Goal: Answer question/provide support: Share knowledge or assist other users

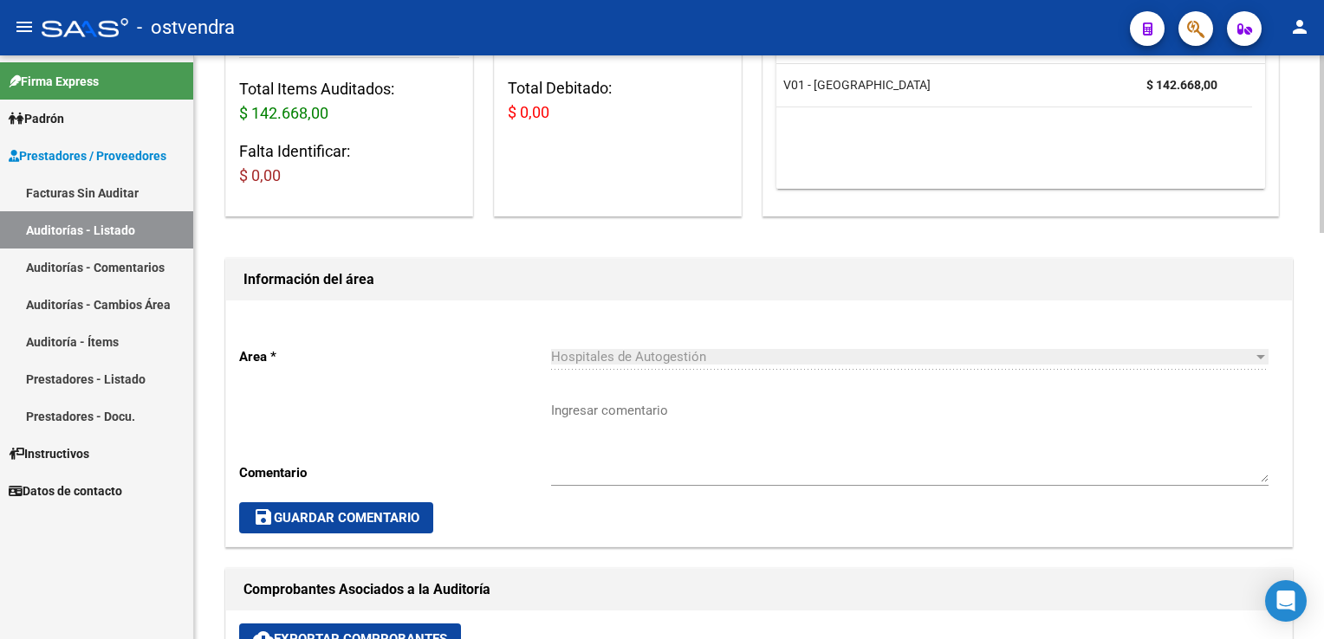
scroll to position [260, 0]
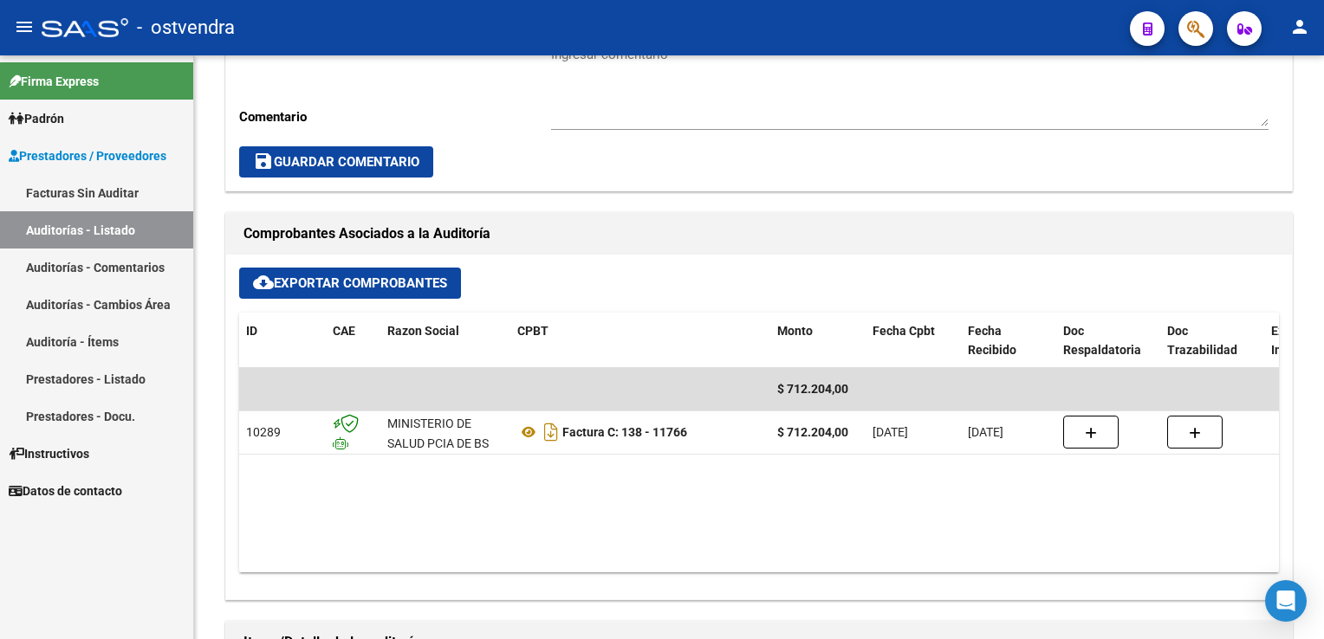
scroll to position [641, 0]
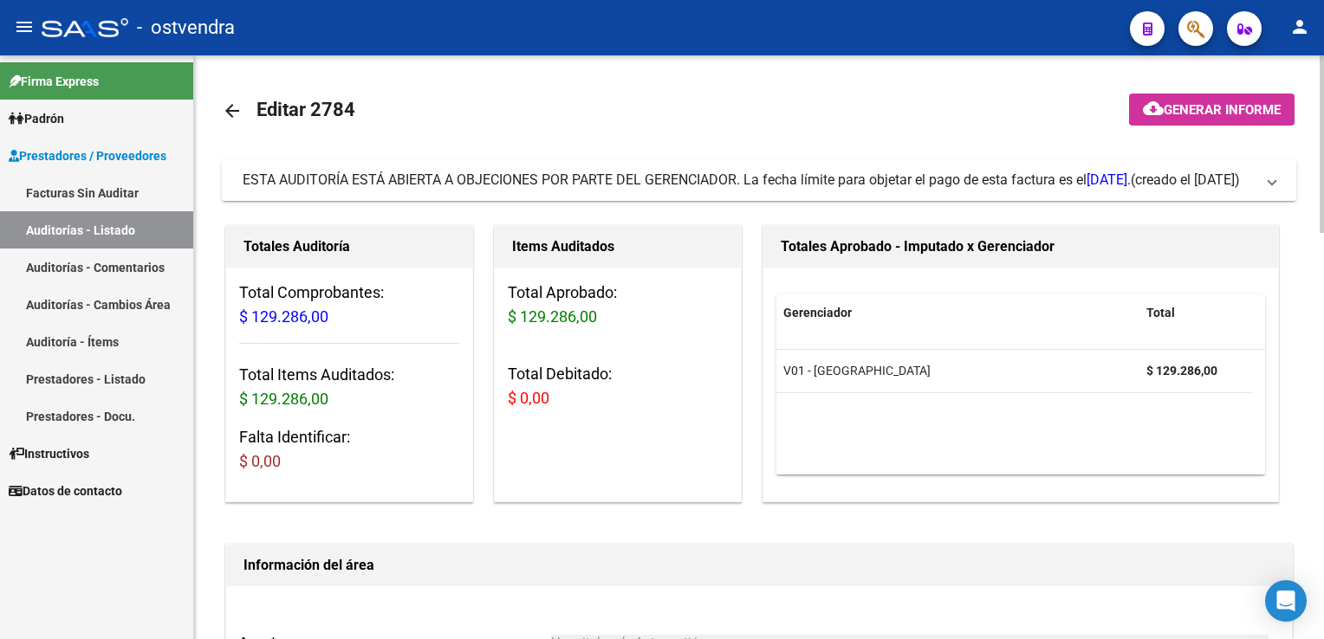
click at [1262, 189] on span "ESTA AUDITORÍA ESTÁ ABIERTA A OBJECIONES POR PARTE DEL GERENCIADOR. La fecha lí…" at bounding box center [756, 180] width 1026 height 19
click at [1272, 177] on span at bounding box center [1272, 180] width 7 height 19
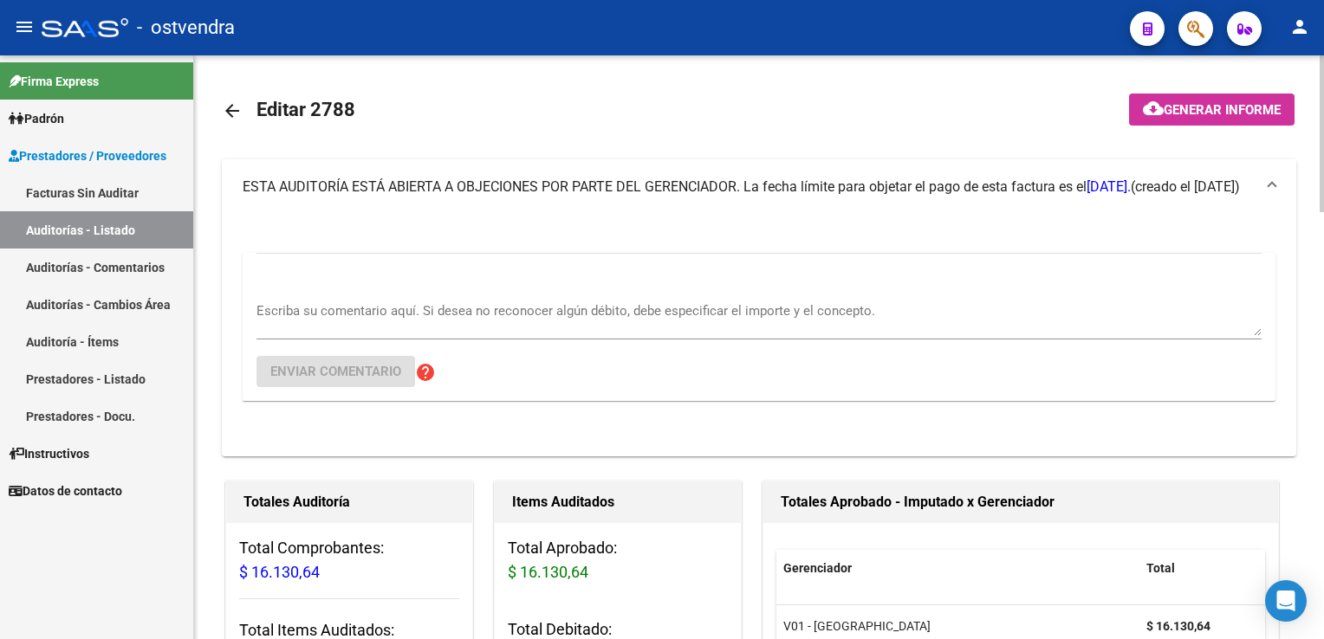
click at [369, 326] on textarea "Escriba su comentario aquí. Si desea no reconocer algún débito, debe especifica…" at bounding box center [758, 319] width 1005 height 35
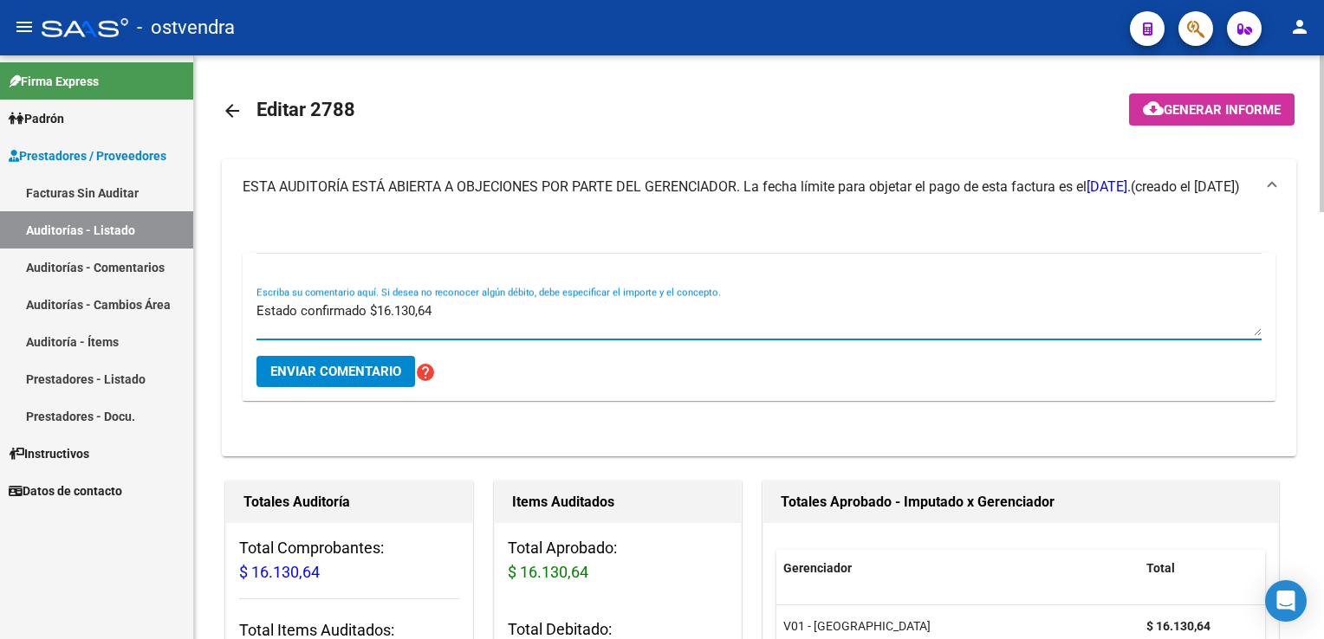
type textarea "Estado confirmado $16.130,64"
click at [313, 377] on span "Enviar comentario" at bounding box center [335, 372] width 131 height 16
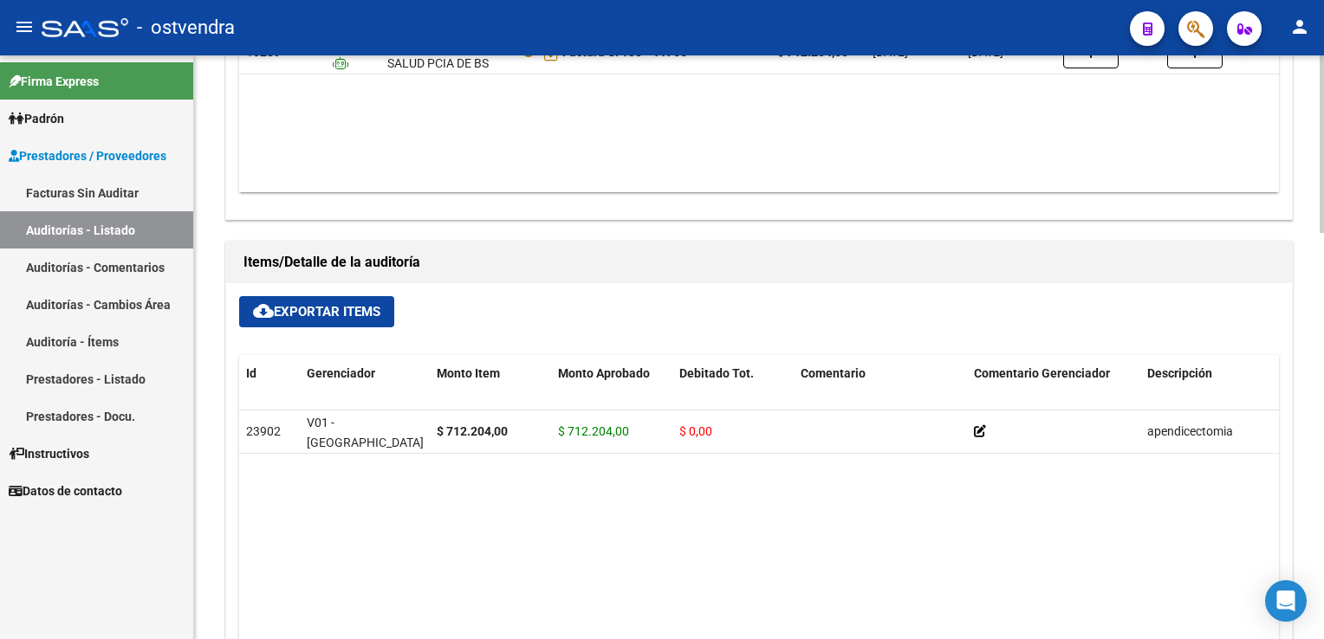
scroll to position [693, 0]
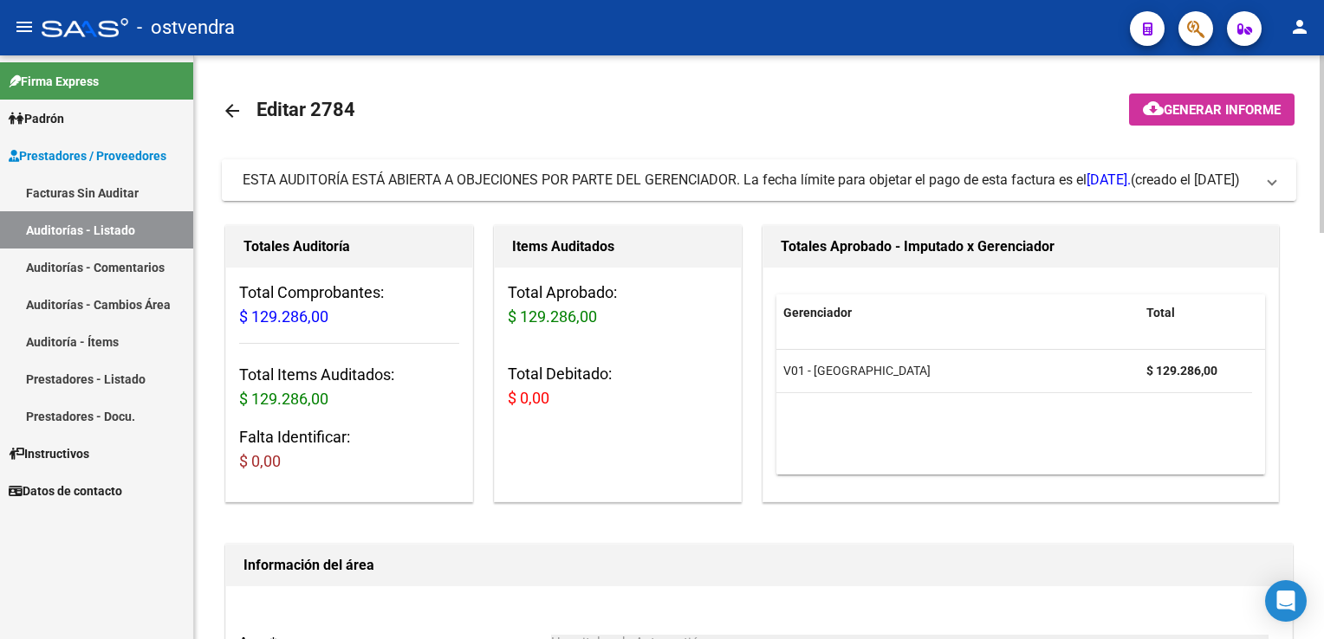
click at [1270, 190] on mat-expansion-panel-header "ESTA AUDITORÍA ESTÁ ABIERTA A OBJECIONES POR PARTE DEL GERENCIADOR. La fecha lí…" at bounding box center [759, 180] width 1074 height 42
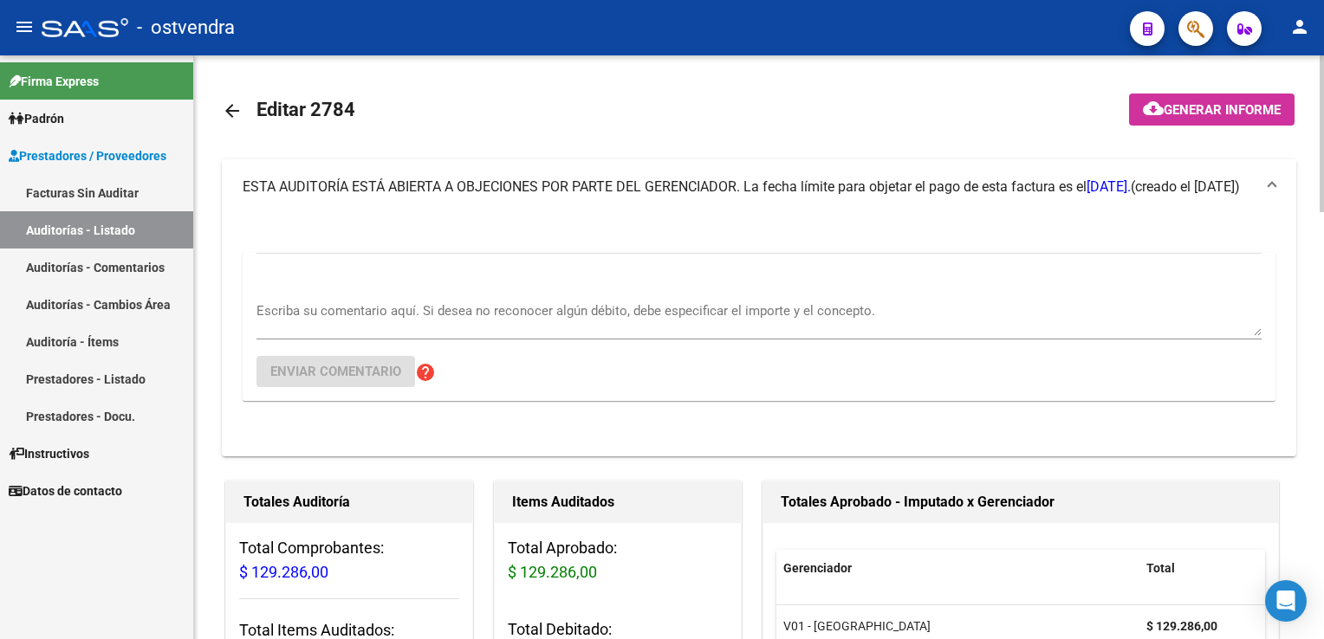
click at [457, 328] on textarea "Escriba su comentario aquí. Si desea no reconocer algún débito, debe especifica…" at bounding box center [758, 319] width 1005 height 35
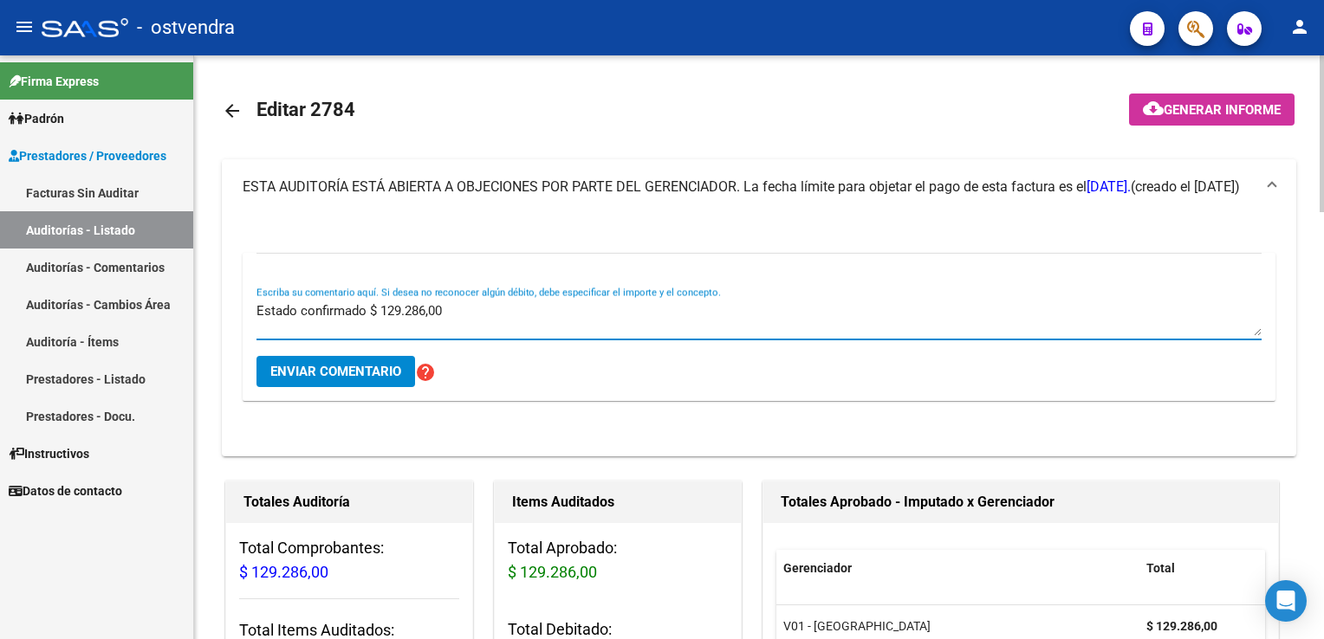
type textarea "Estado confirmado $ 129.286,00"
click at [345, 373] on span "Enviar comentario" at bounding box center [335, 372] width 131 height 16
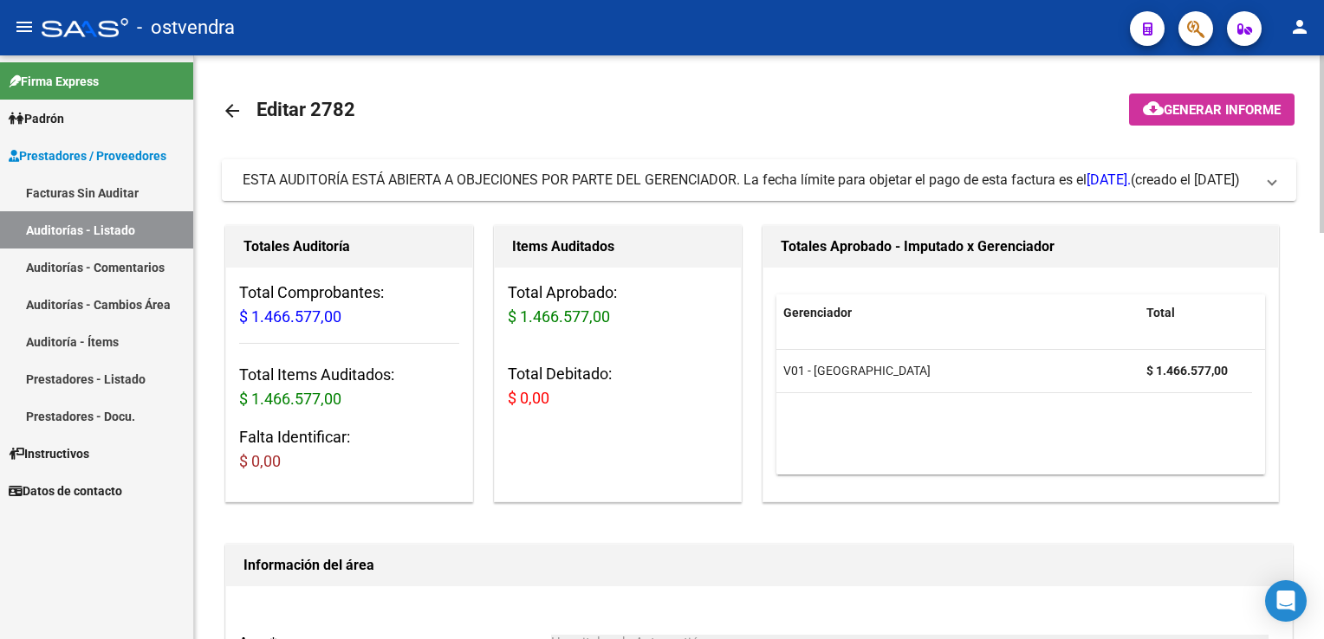
click at [1269, 179] on span at bounding box center [1272, 180] width 7 height 19
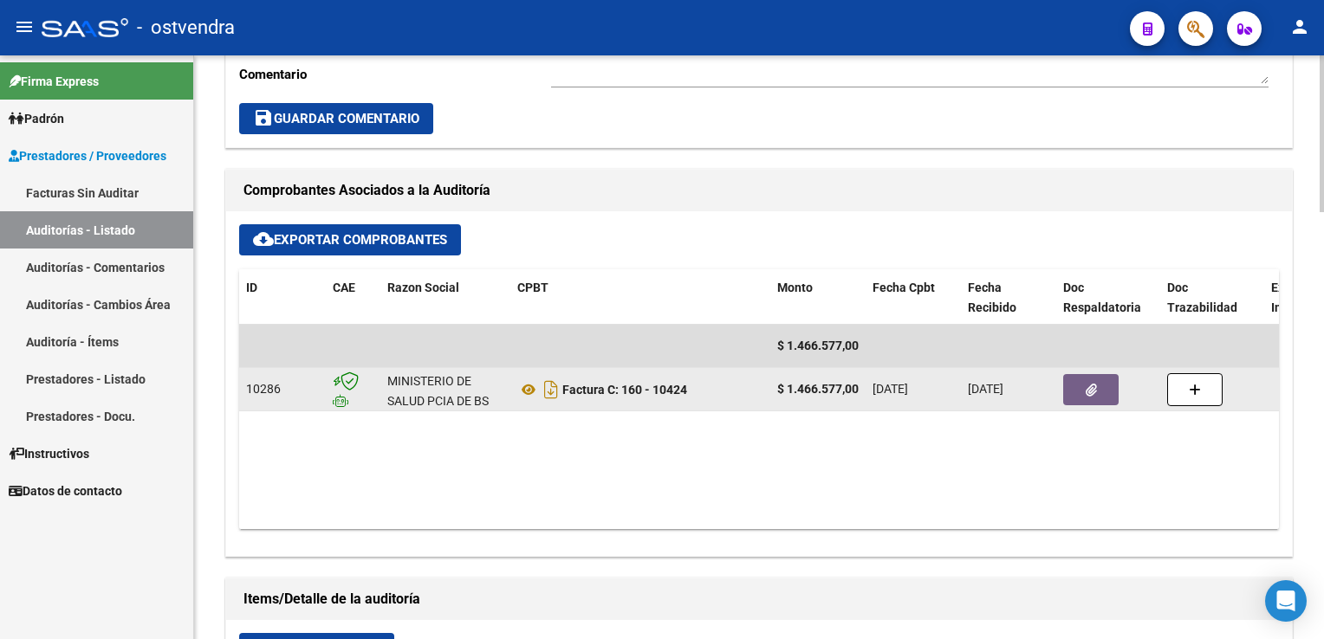
scroll to position [693, 0]
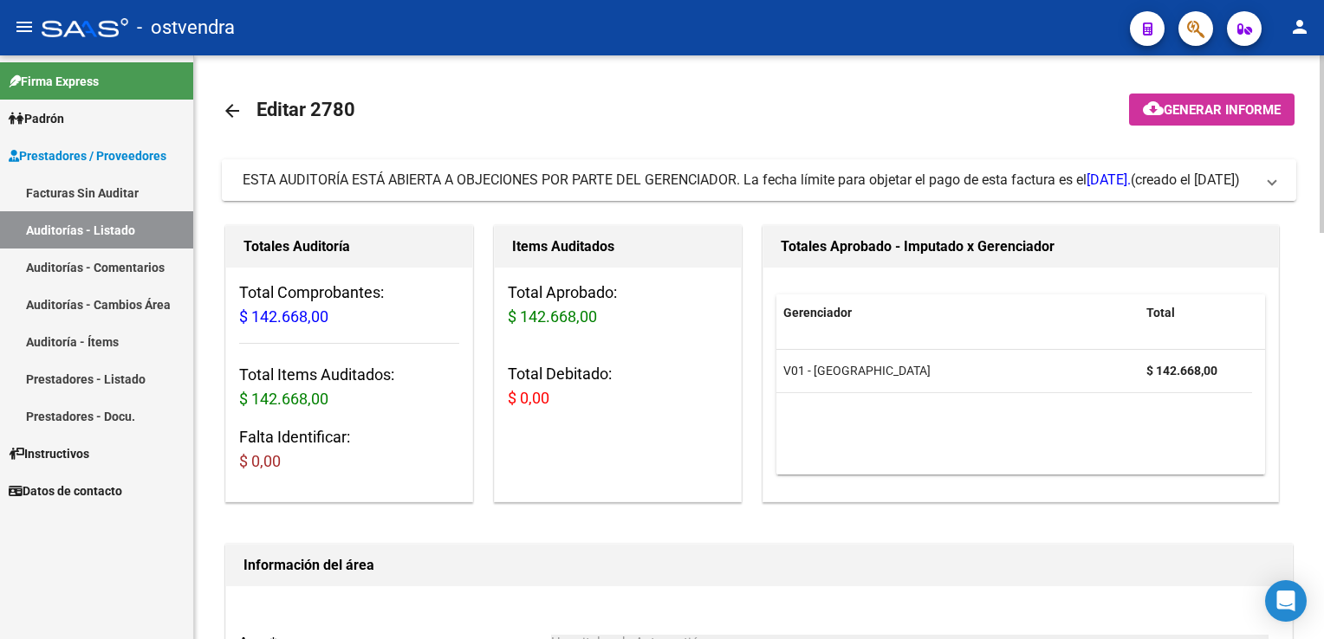
drag, startPoint x: 1278, startPoint y: 180, endPoint x: 1009, endPoint y: 224, distance: 273.1
click at [1277, 182] on mat-expansion-panel-header "ESTA AUDITORÍA ESTÁ ABIERTA A OBJECIONES POR PARTE DEL GERENCIADOR. La fecha lí…" at bounding box center [759, 180] width 1074 height 42
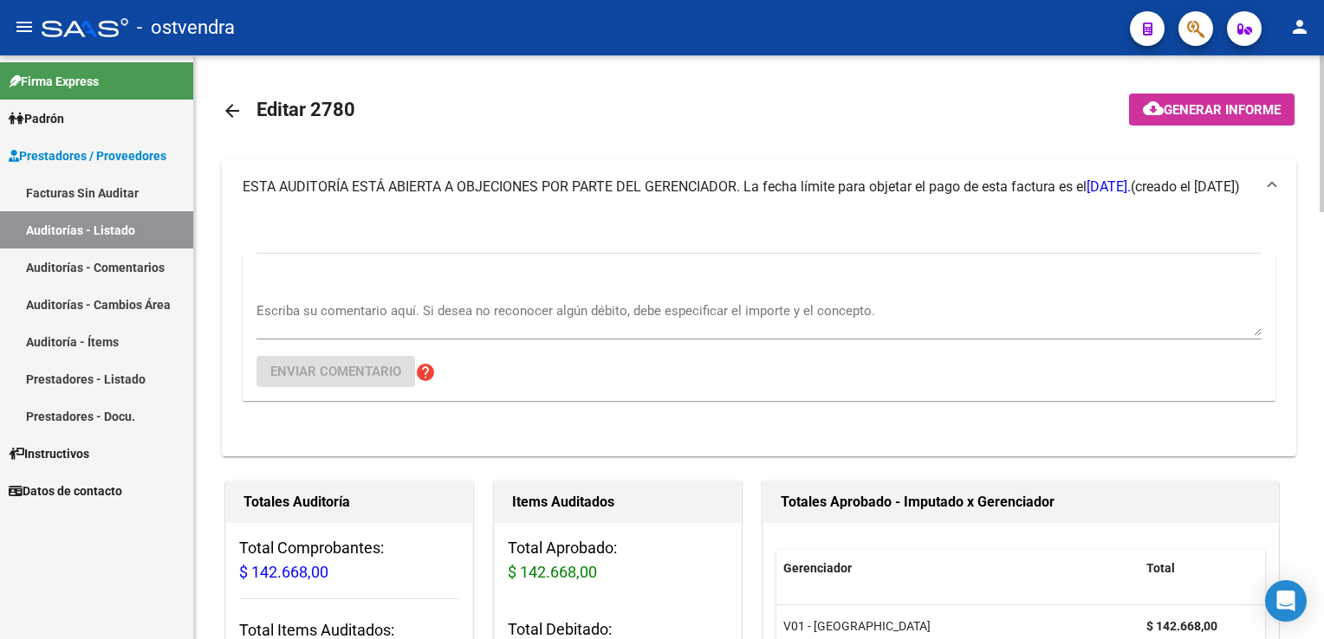
click at [291, 296] on div "Escriba su comentario aquí. Si desea no reconocer algún débito, debe especifica…" at bounding box center [758, 313] width 1005 height 53
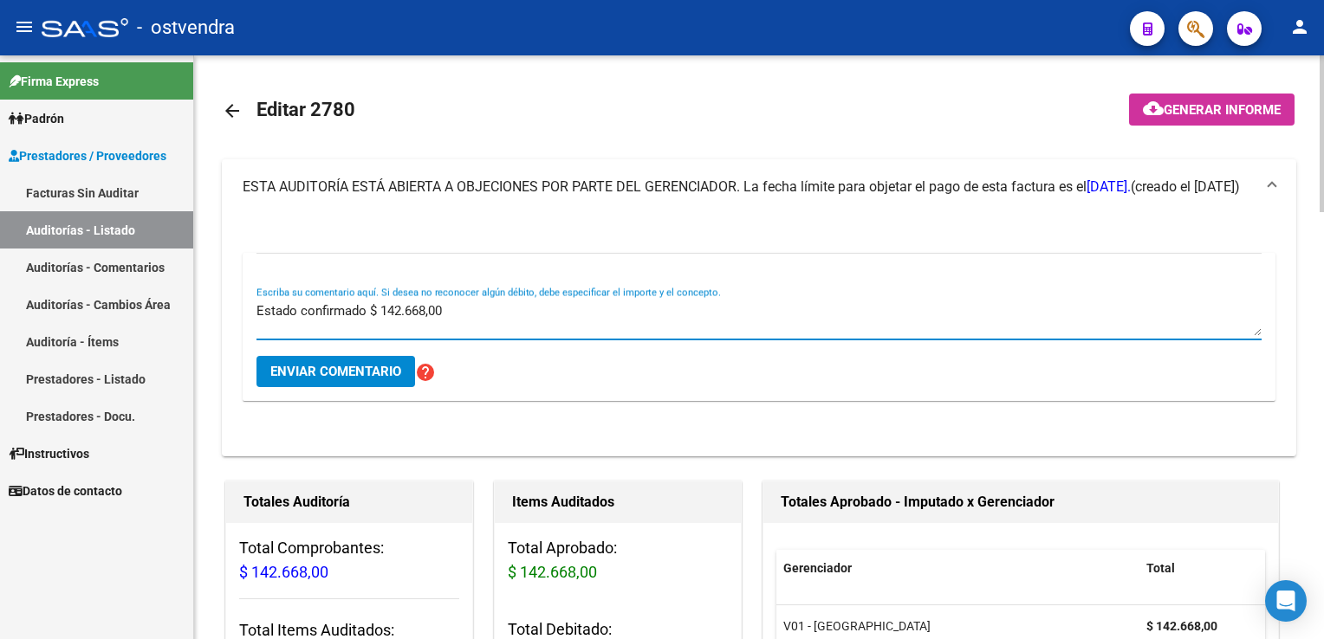
type textarea "Estado confirmado $ 142.668,00"
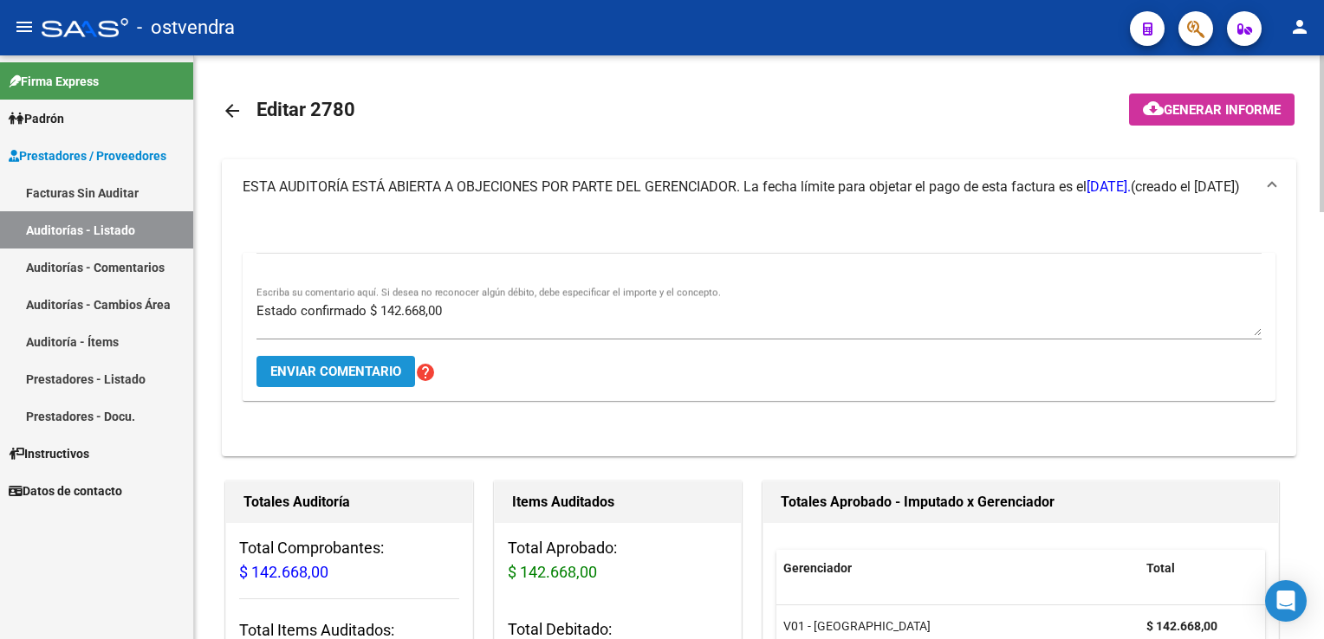
click at [371, 372] on span "Enviar comentario" at bounding box center [335, 372] width 131 height 16
